Goal: Information Seeking & Learning: Learn about a topic

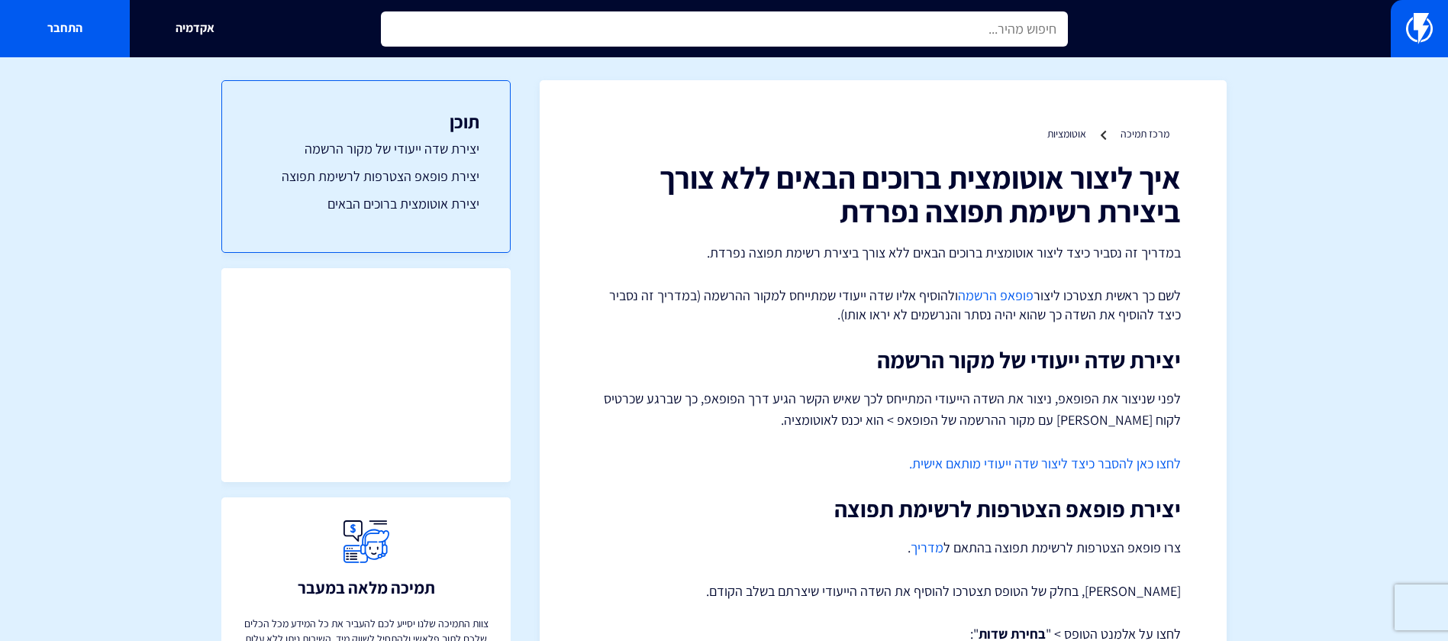
click at [874, 45] on input "text" at bounding box center [724, 28] width 687 height 35
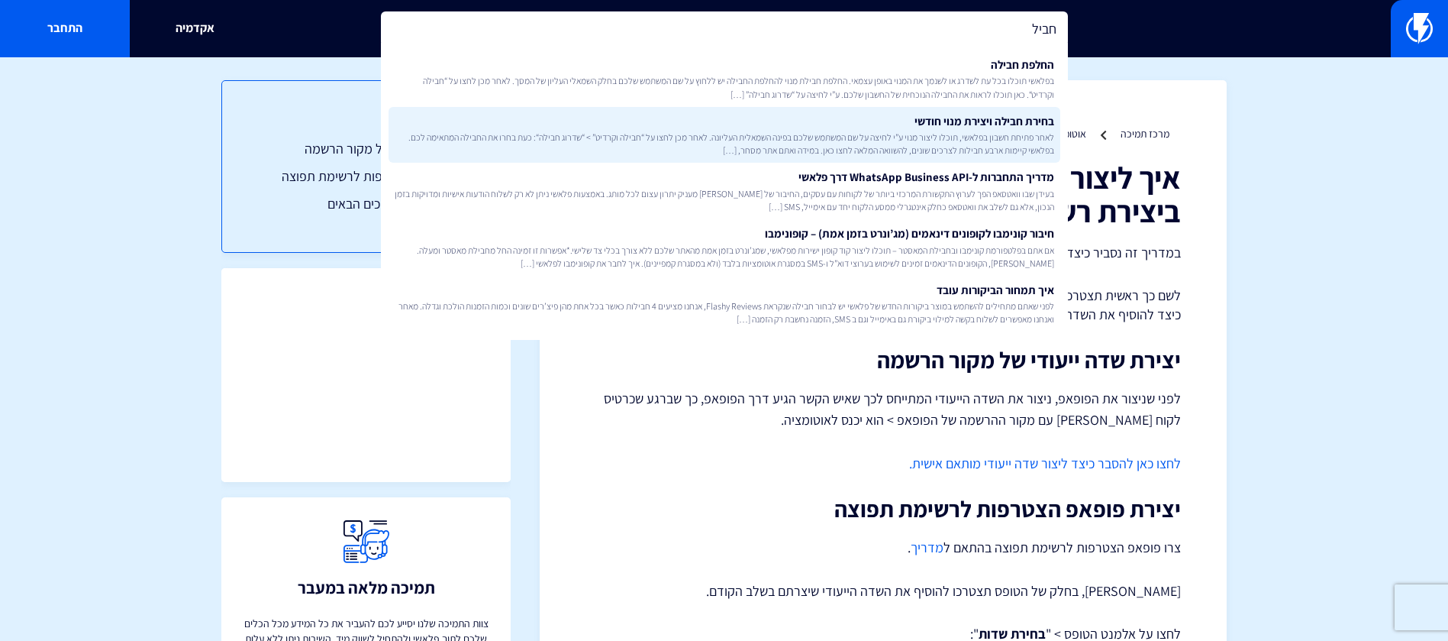
type input "חביל"
click at [883, 144] on span "לאחר פתיחת חשבון בפלאשי, תוכלו ליצור מנוי ע”י לחיצה על שם המשתמש שלכם בפינה השמ…" at bounding box center [725, 144] width 660 height 26
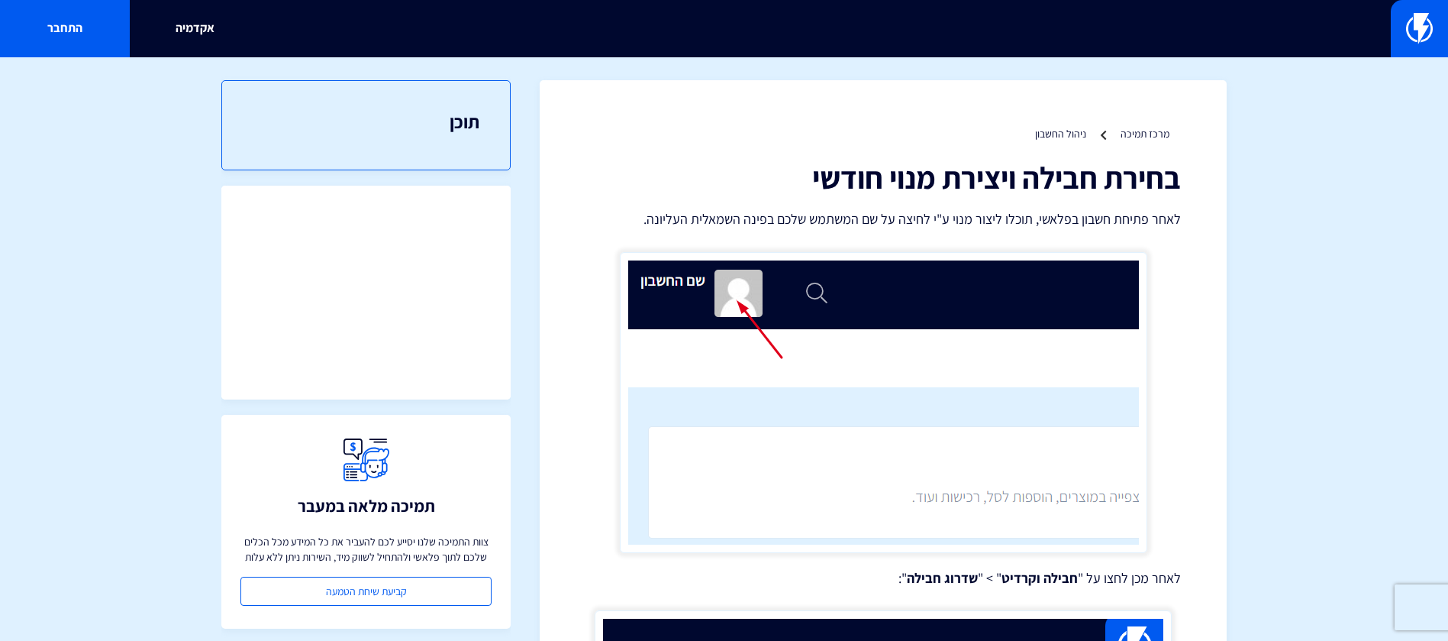
scroll to position [582, 0]
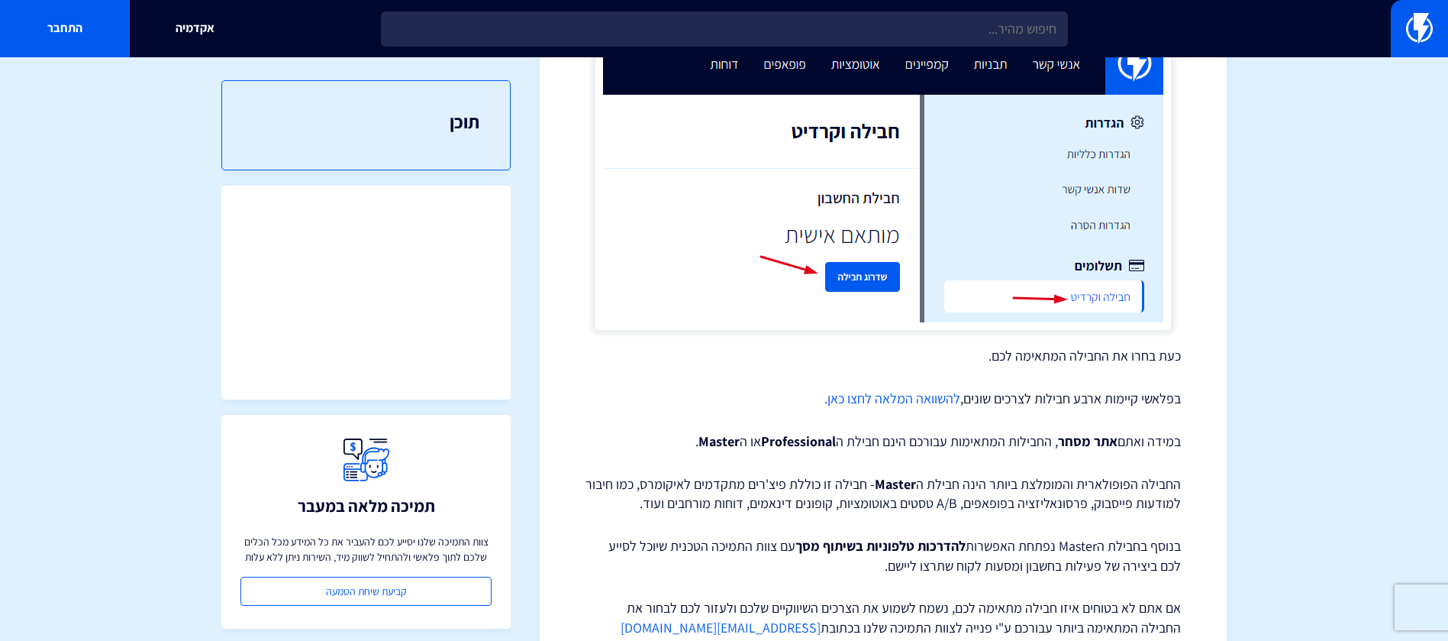
click at [912, 398] on link "להשוואה המלאה לחצו כאן." at bounding box center [892, 398] width 136 height 18
click at [961, 395] on p "בפלאשי קיימות ארבע חבילות לצרכים שונים, להשוואה המלאה לחצו כאן." at bounding box center [883, 399] width 595 height 20
click at [917, 398] on link "להשוואה המלאה לחצו כאן." at bounding box center [892, 398] width 136 height 18
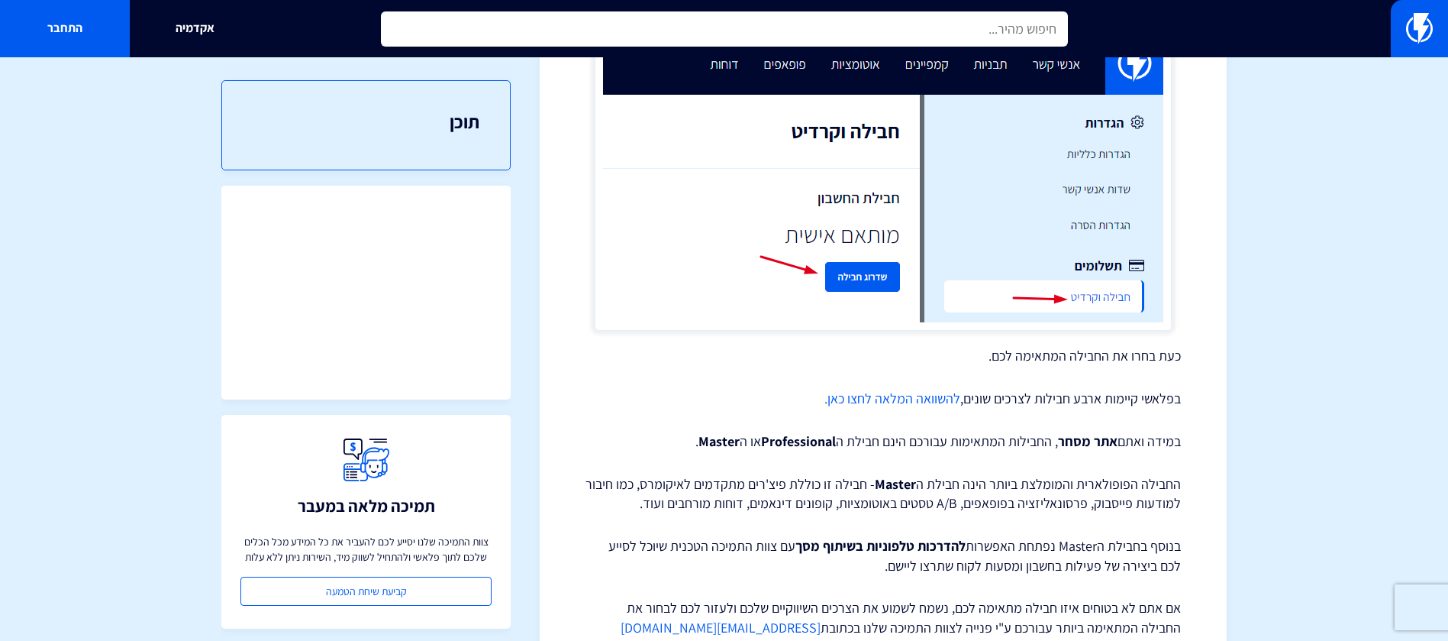
click at [863, 37] on input "text" at bounding box center [724, 28] width 687 height 35
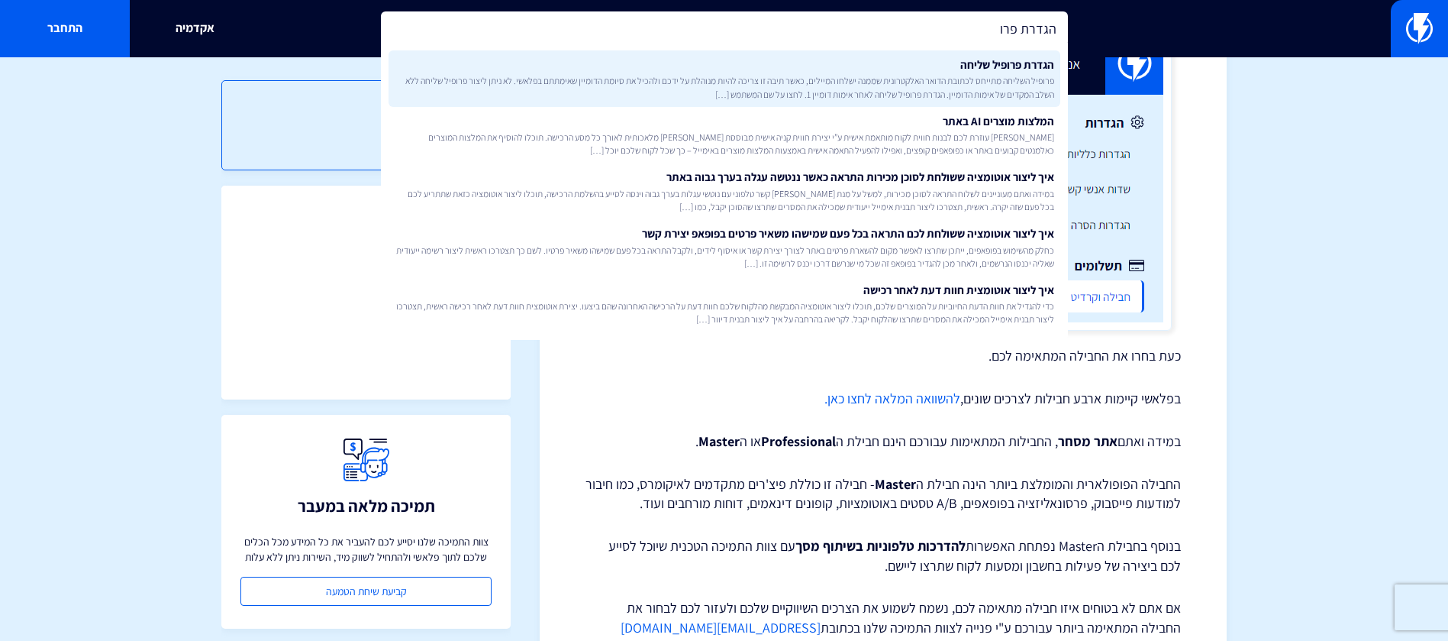
type input "הגדרת פרו"
click at [871, 74] on span "פרופיל השליחה מתייחס לכתובת הדואר האלקטרונית שממנה ישלחו המיילים, כאשר תיבה זו …" at bounding box center [725, 87] width 660 height 26
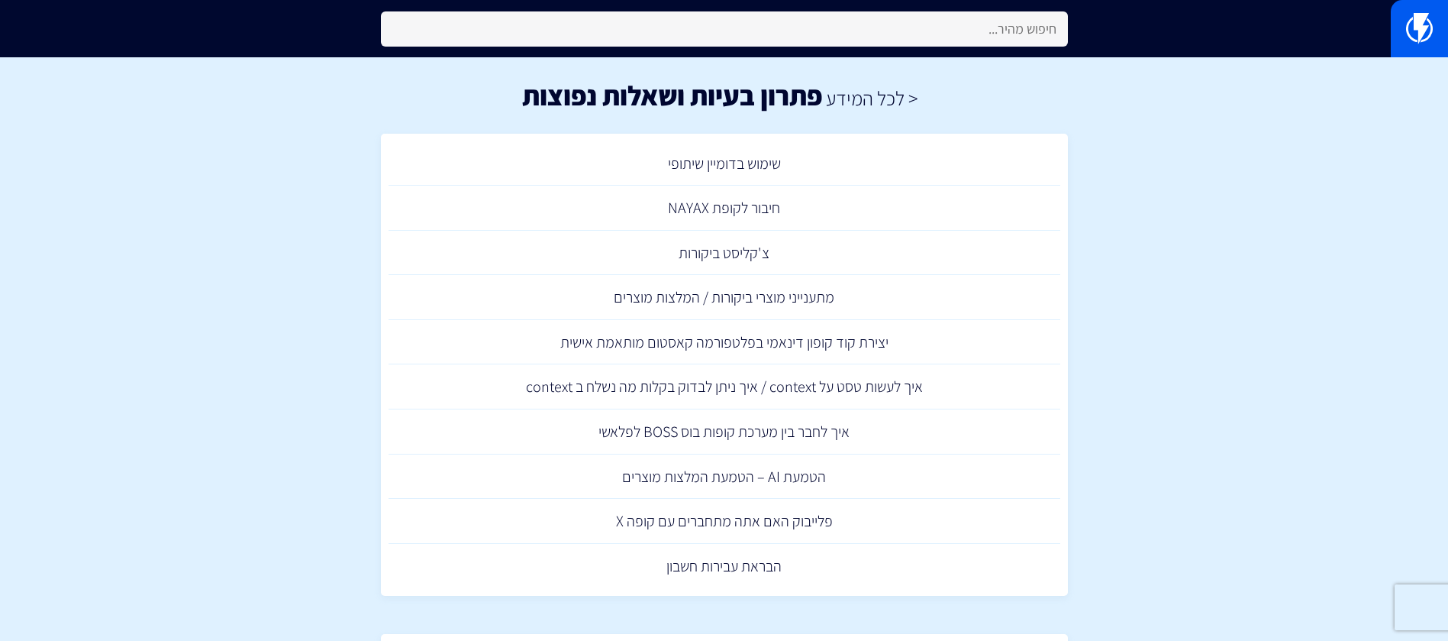
click at [1005, 21] on input "text" at bounding box center [724, 28] width 687 height 35
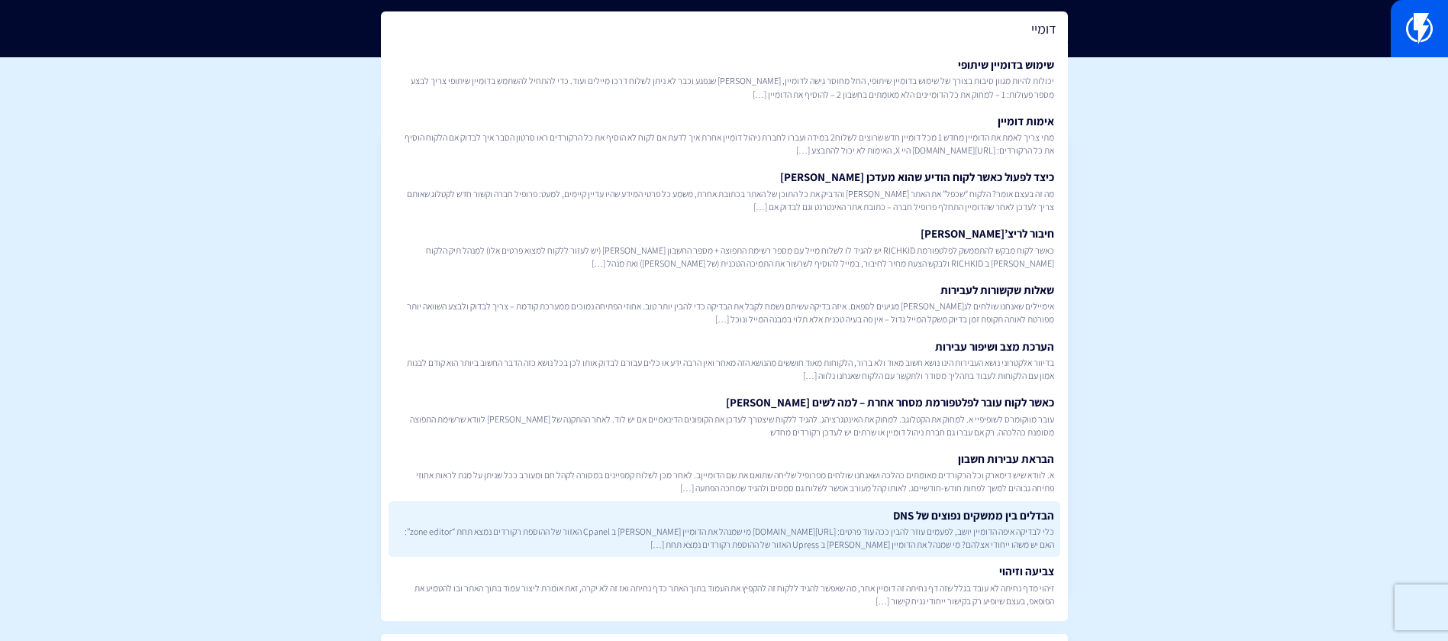
type input "דומיי"
click at [956, 517] on link "הבדלים בין ממשקים נפוצים של DNS כלי לבדיקה איפה הדומיין יושב, לפעמים עוזר להבין…" at bounding box center [725, 529] width 672 height 56
